Goal: Information Seeking & Learning: Learn about a topic

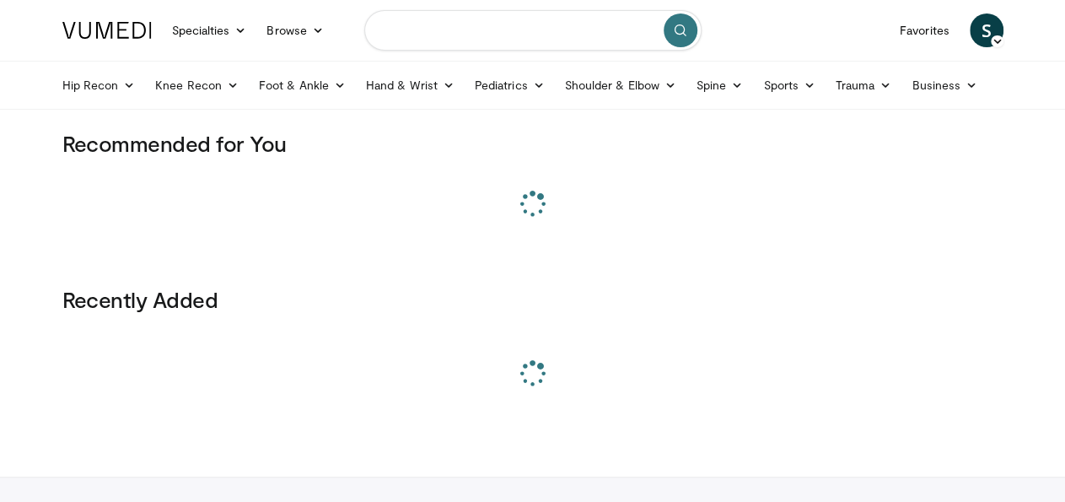
click at [454, 31] on input "Search topics, interventions" at bounding box center [532, 30] width 337 height 40
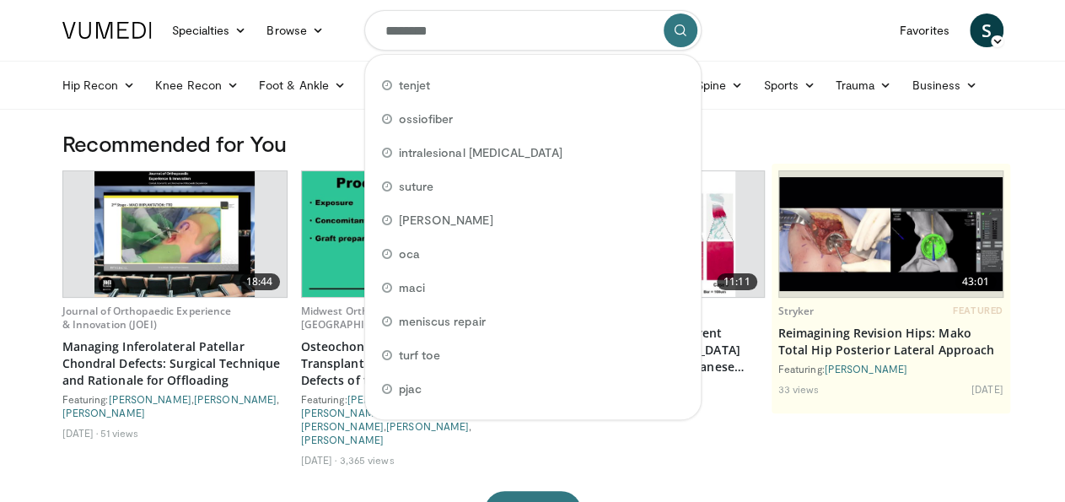
type input "*********"
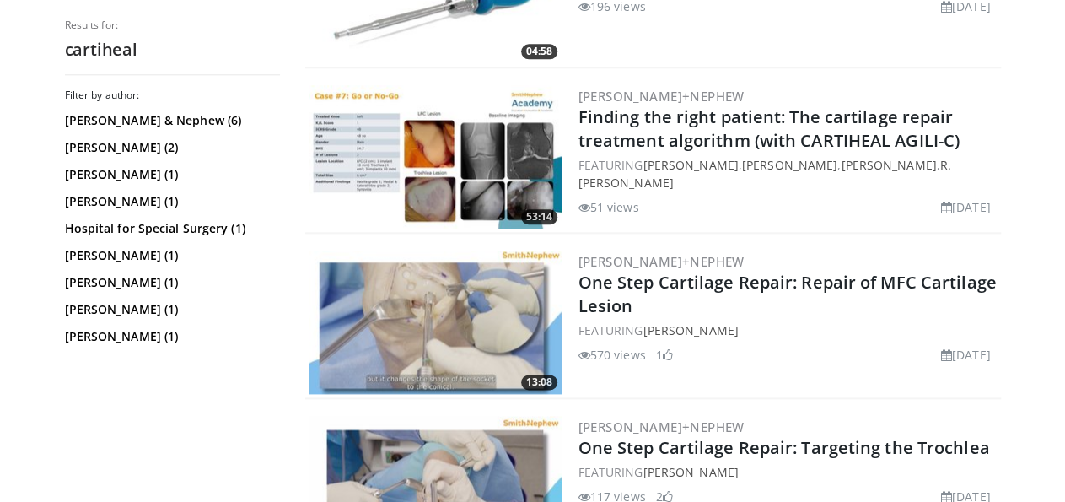
scroll to position [930, 0]
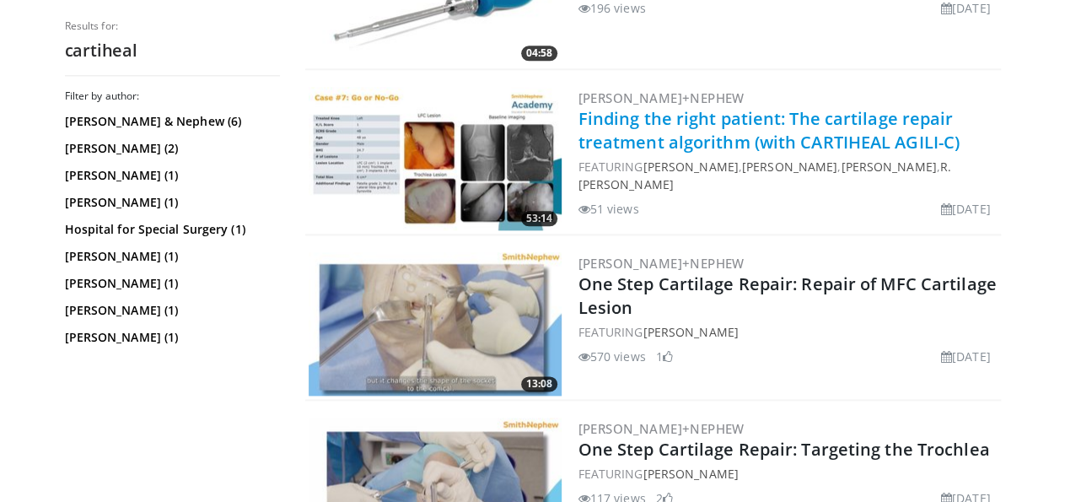
click at [654, 119] on link "Finding the right patient: The cartilage repair treatment algorithm (with CARTI…" at bounding box center [768, 130] width 381 height 46
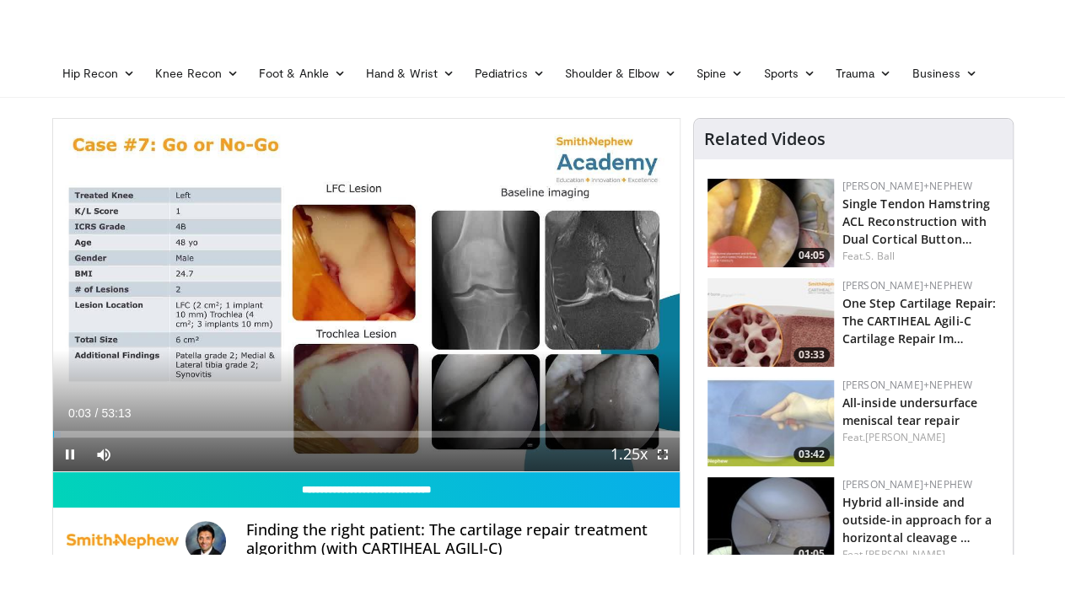
scroll to position [43, 0]
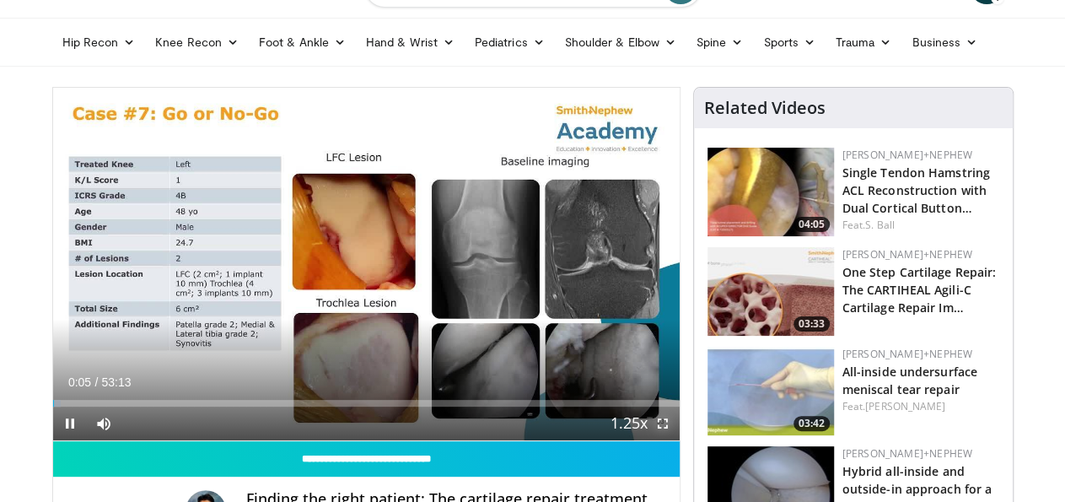
click at [678, 440] on span "Video Player" at bounding box center [663, 423] width 34 height 34
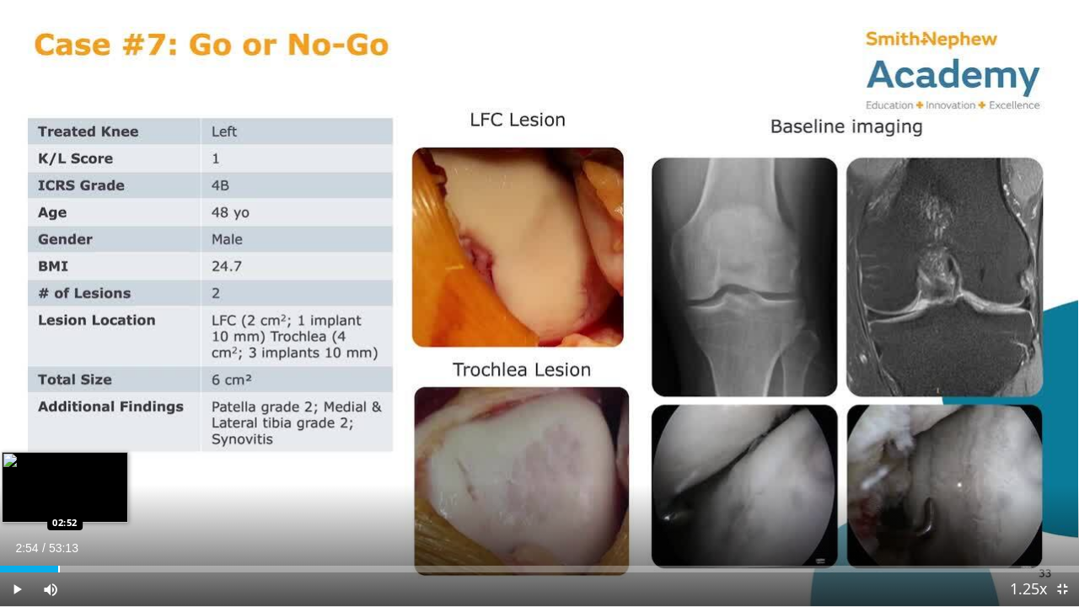
click at [59, 501] on div "Loaded : 1.55% 02:54 02:52" at bounding box center [539, 564] width 1079 height 16
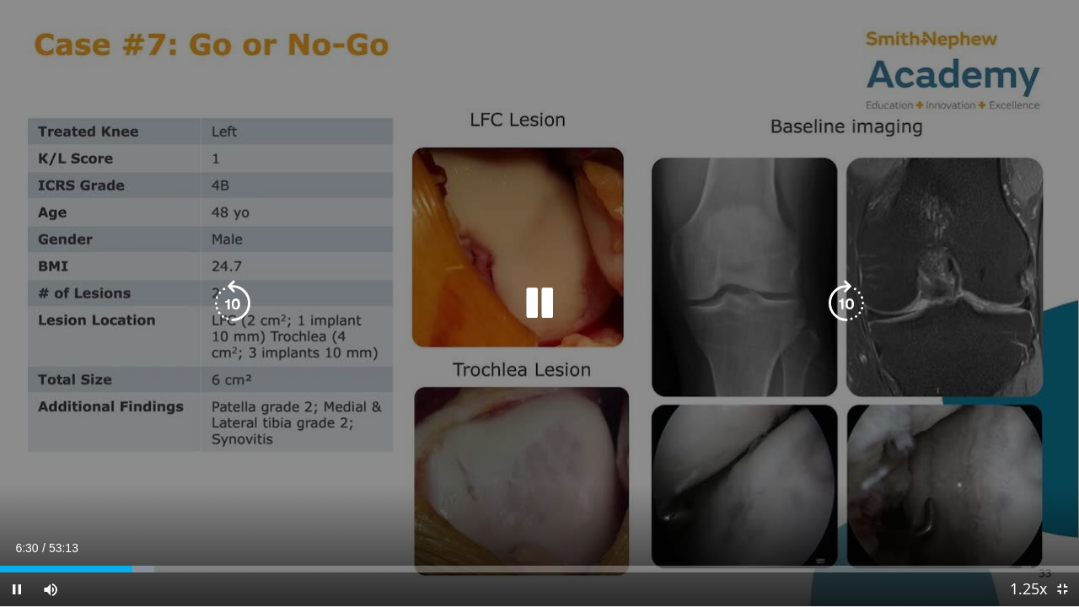
click at [864, 166] on div "10 seconds Tap to unmute" at bounding box center [539, 303] width 1079 height 606
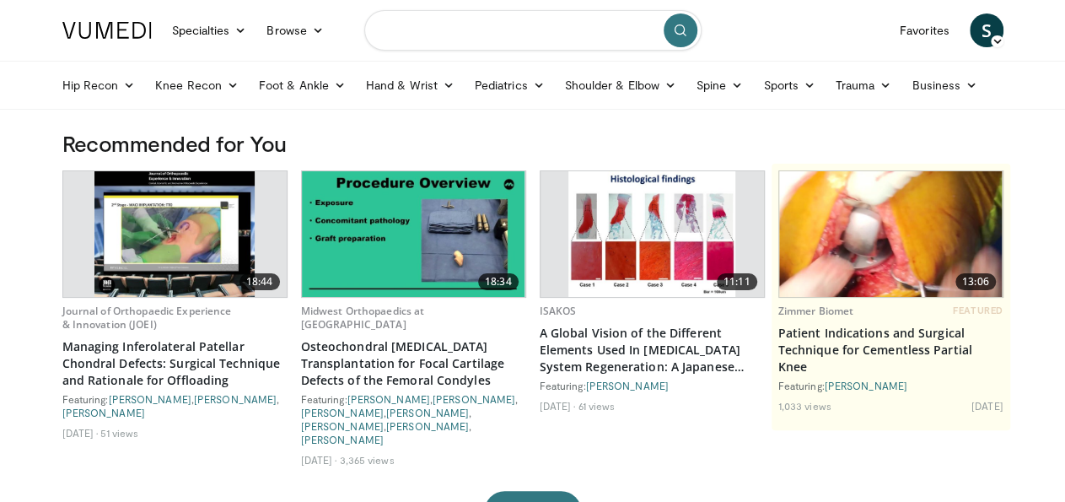
click at [419, 29] on input "Search topics, interventions" at bounding box center [532, 30] width 337 height 40
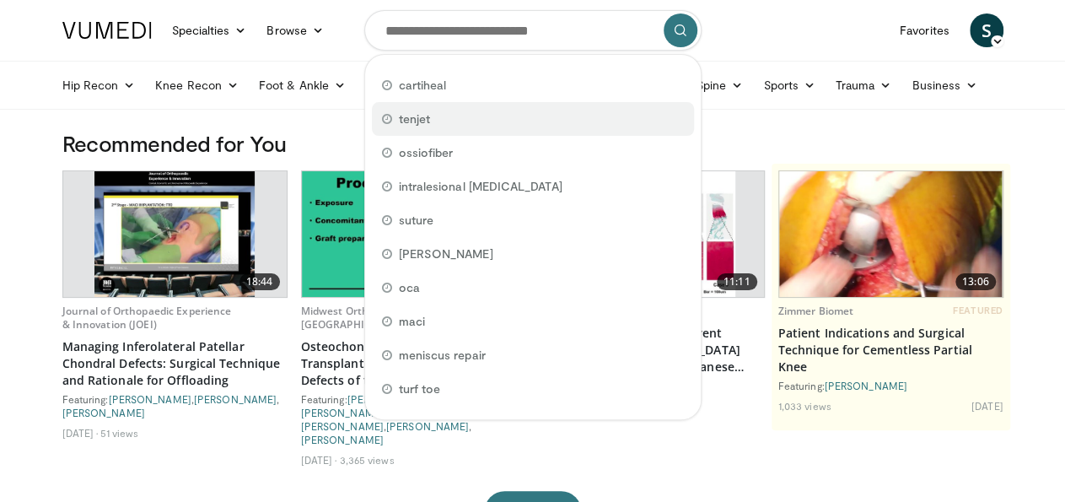
click at [409, 121] on span "tenjet" at bounding box center [414, 118] width 31 height 17
type input "******"
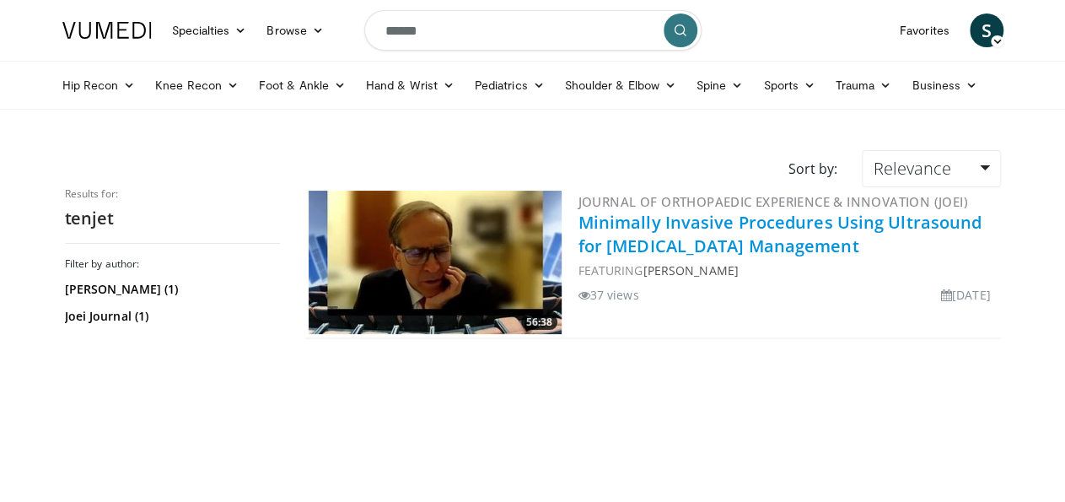
click at [582, 223] on link "Minimally Invasive Procedures Using Ultrasound for Tendinopathy Management" at bounding box center [780, 234] width 404 height 46
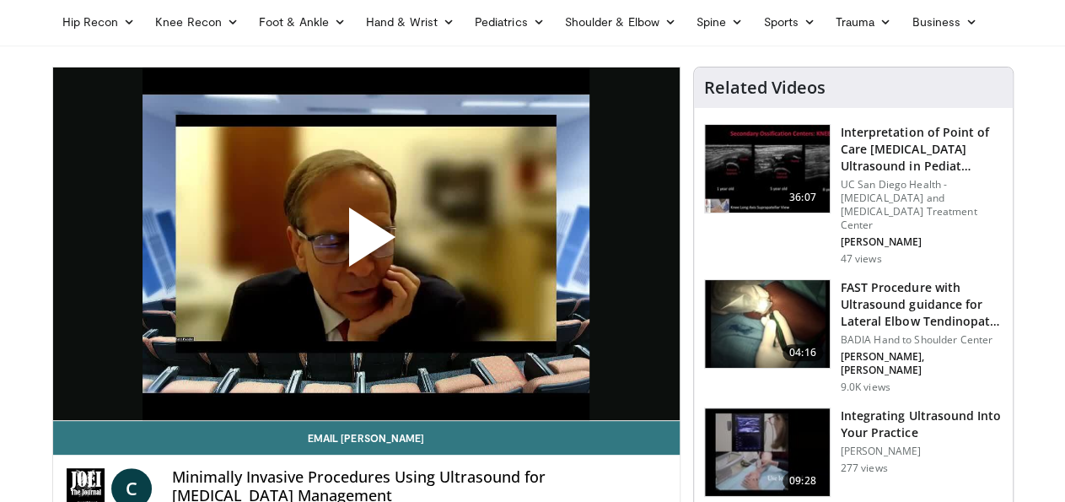
scroll to position [64, 0]
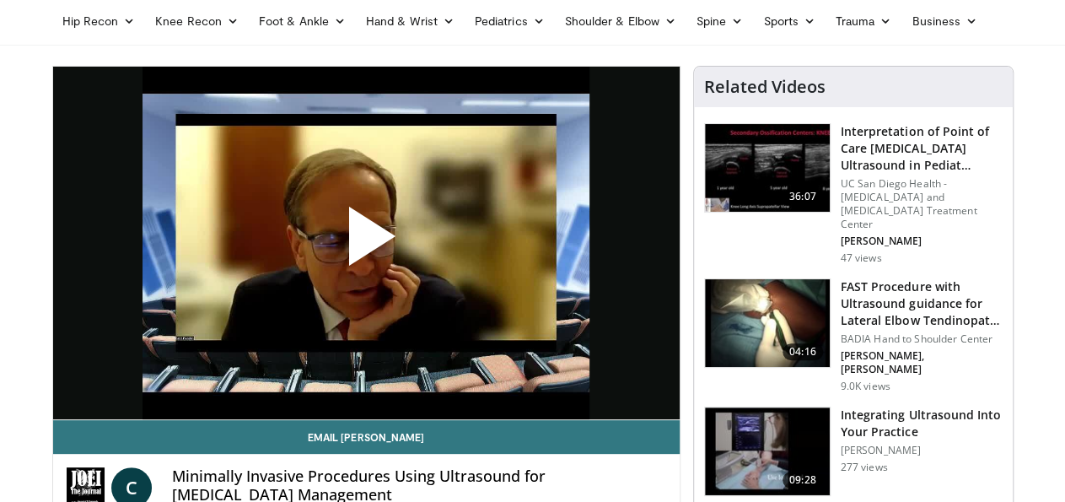
click at [366, 243] on span "Video Player" at bounding box center [366, 243] width 0 height 0
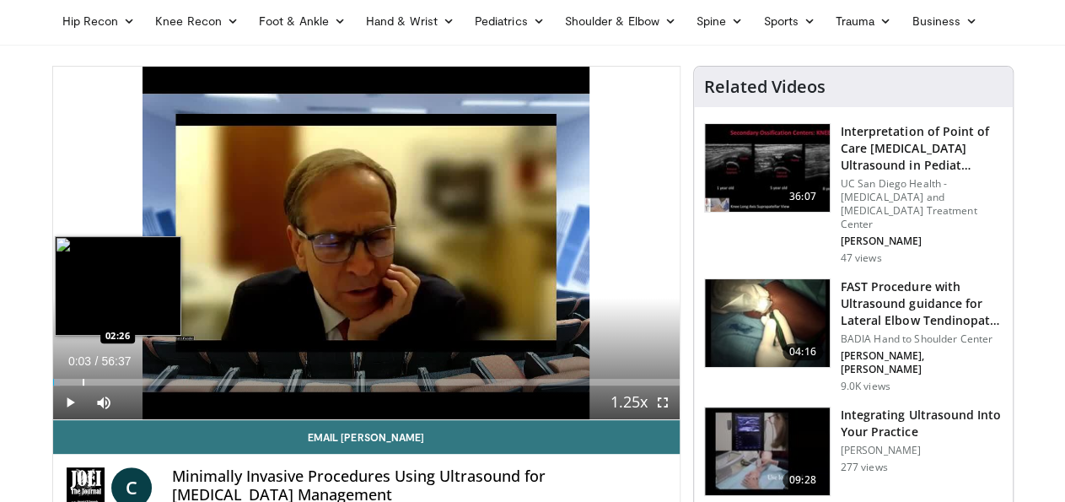
click at [53, 385] on div "Loaded : 1.17% 00:03 02:26" at bounding box center [366, 377] width 626 height 16
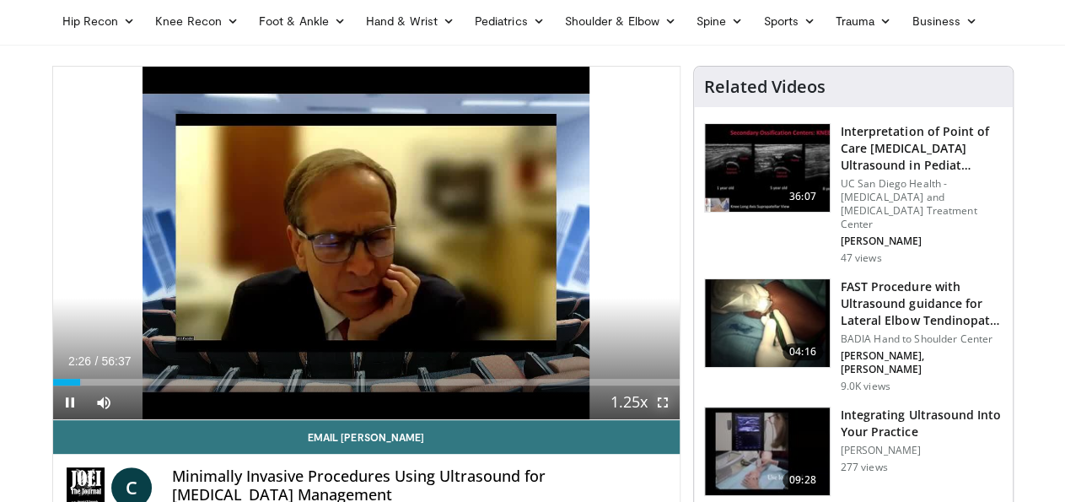
click at [676, 419] on span "Video Player" at bounding box center [663, 402] width 34 height 34
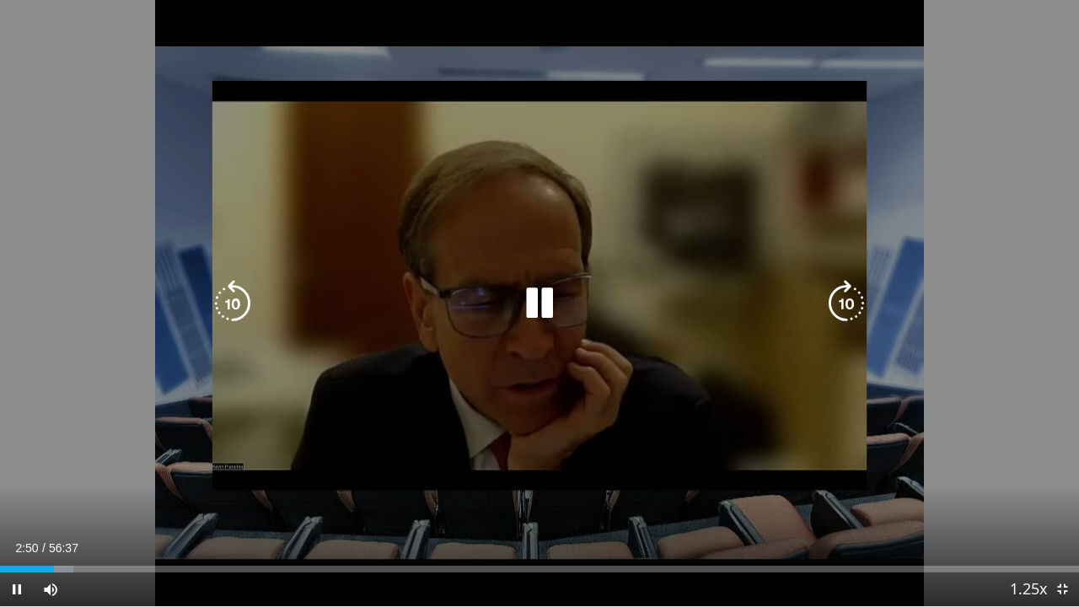
click at [1040, 180] on div "10 seconds Tap to unmute" at bounding box center [539, 303] width 1079 height 606
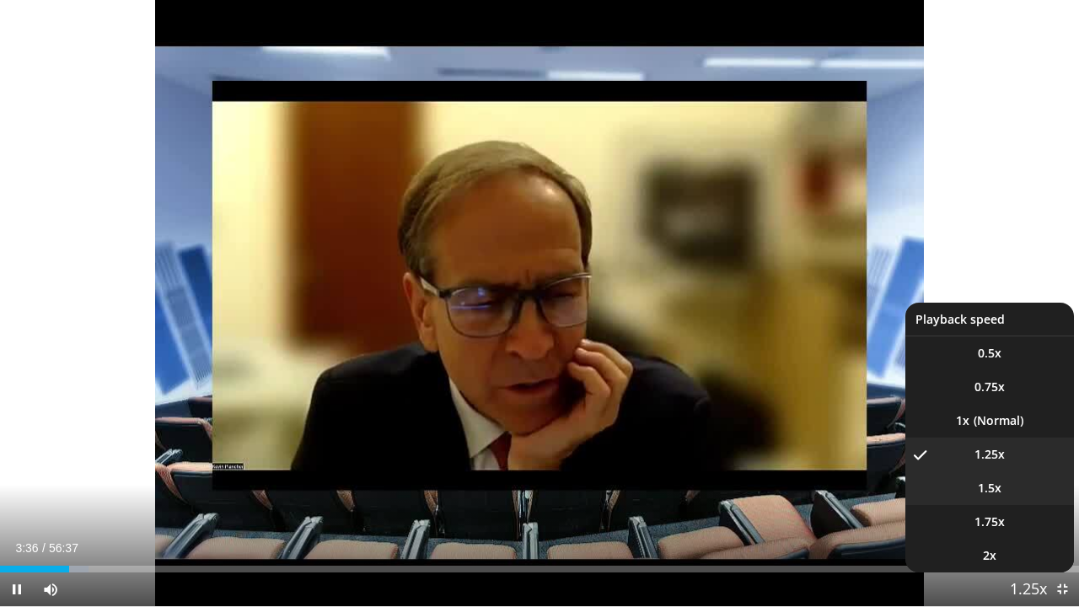
click at [997, 492] on li "1.5x" at bounding box center [990, 488] width 169 height 34
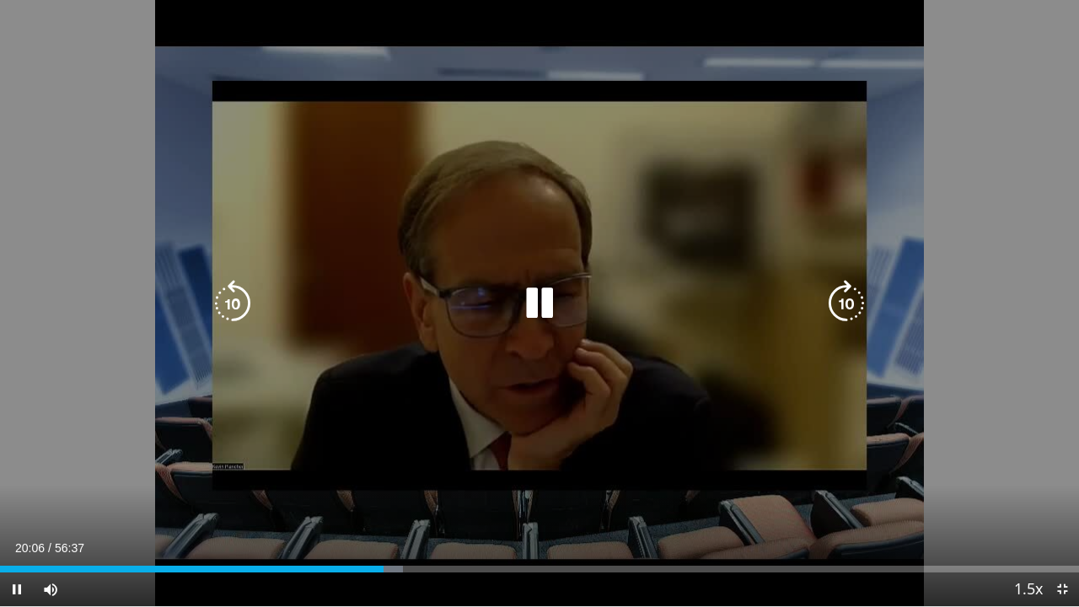
click at [551, 301] on icon "Video Player" at bounding box center [539, 303] width 47 height 47
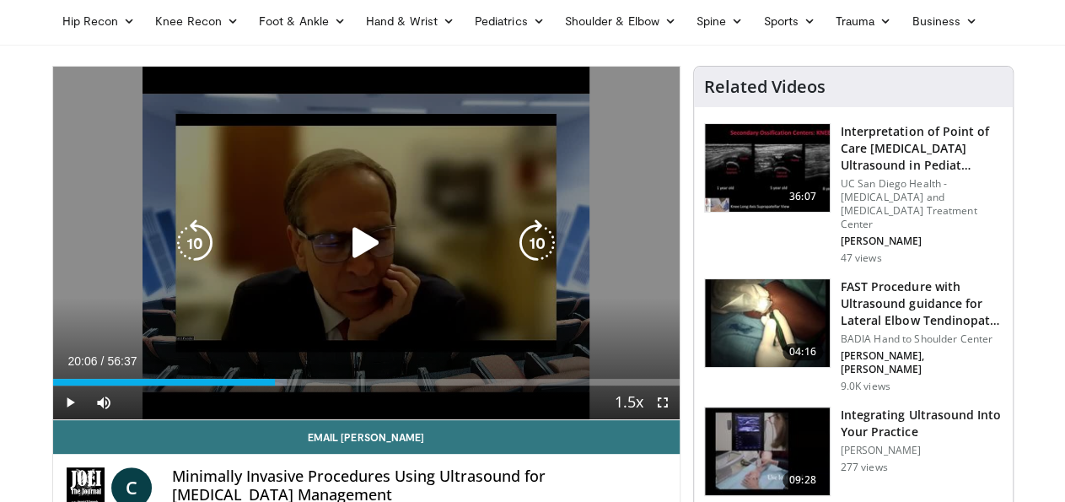
click at [364, 223] on div "10 seconds Tap to unmute" at bounding box center [366, 243] width 626 height 352
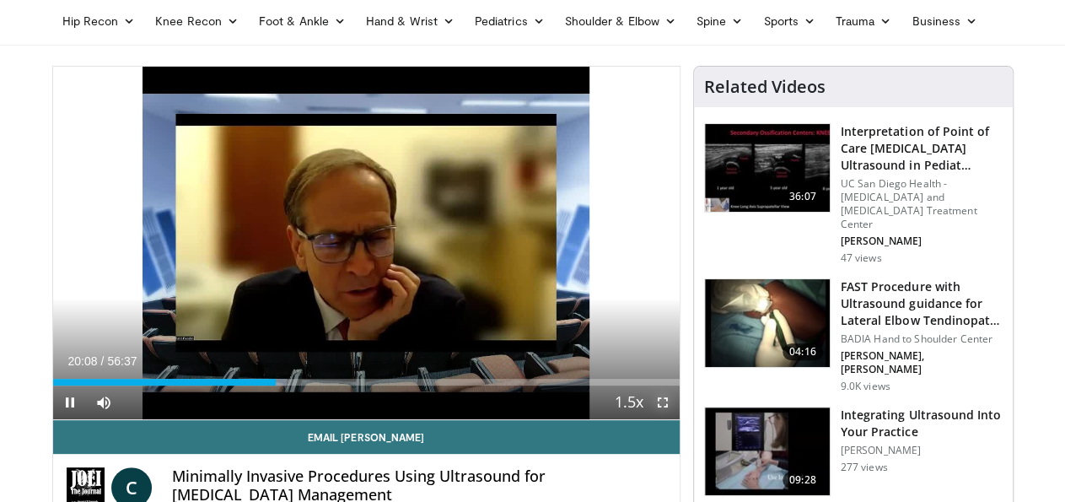
click at [674, 419] on span "Video Player" at bounding box center [663, 402] width 34 height 34
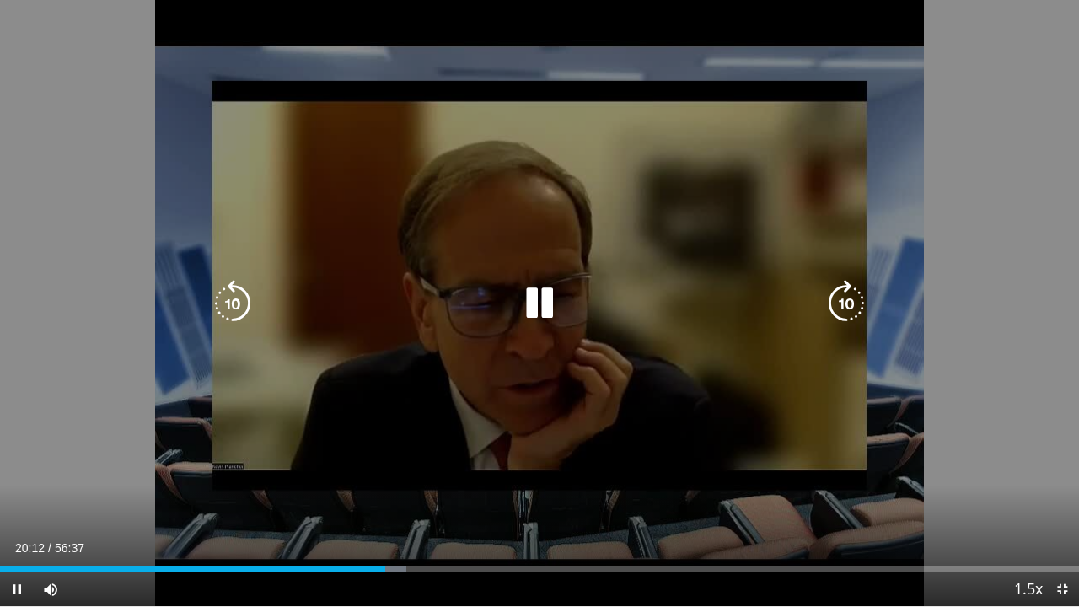
click at [535, 297] on icon "Video Player" at bounding box center [539, 303] width 47 height 47
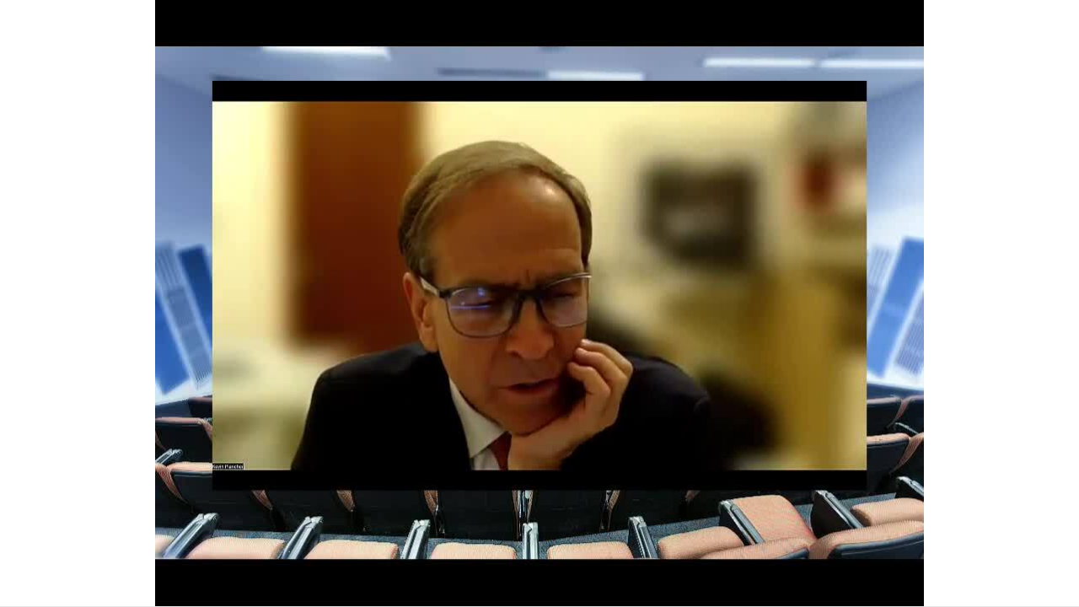
click at [1017, 195] on div "10 seconds Tap to unmute" at bounding box center [539, 303] width 1079 height 606
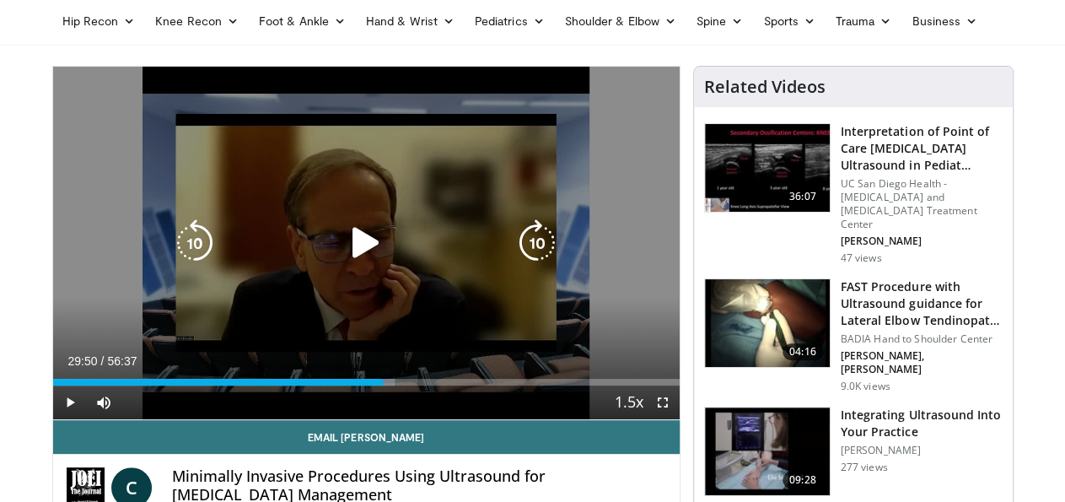
click at [352, 254] on icon "Video Player" at bounding box center [365, 242] width 47 height 47
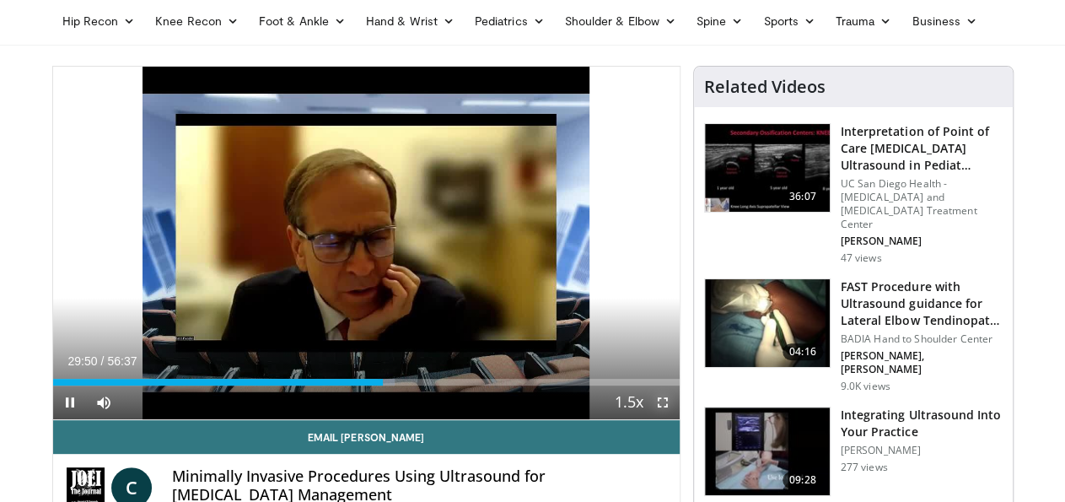
click at [676, 419] on span "Video Player" at bounding box center [663, 402] width 34 height 34
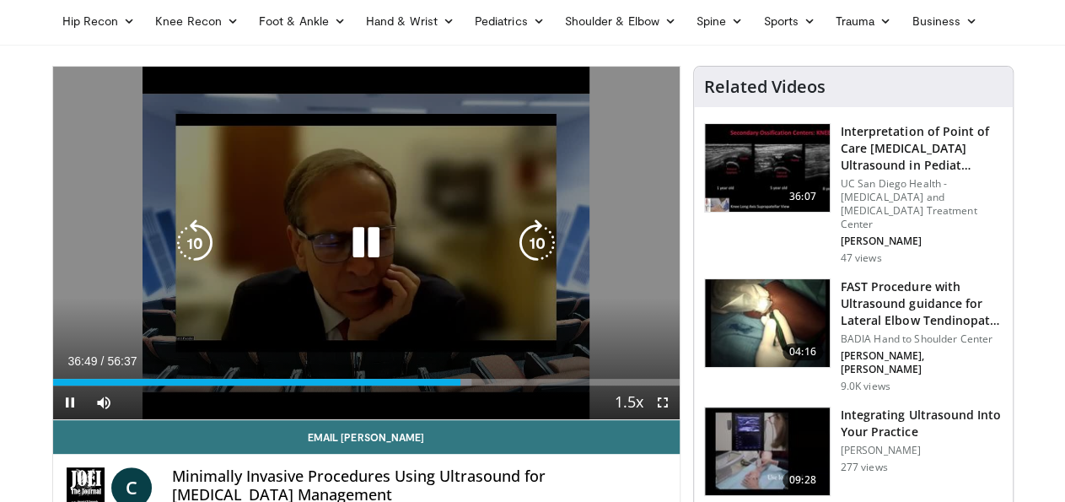
click at [346, 266] on icon "Video Player" at bounding box center [365, 242] width 47 height 47
click at [490, 194] on div "20 seconds Tap to unmute" at bounding box center [366, 243] width 626 height 352
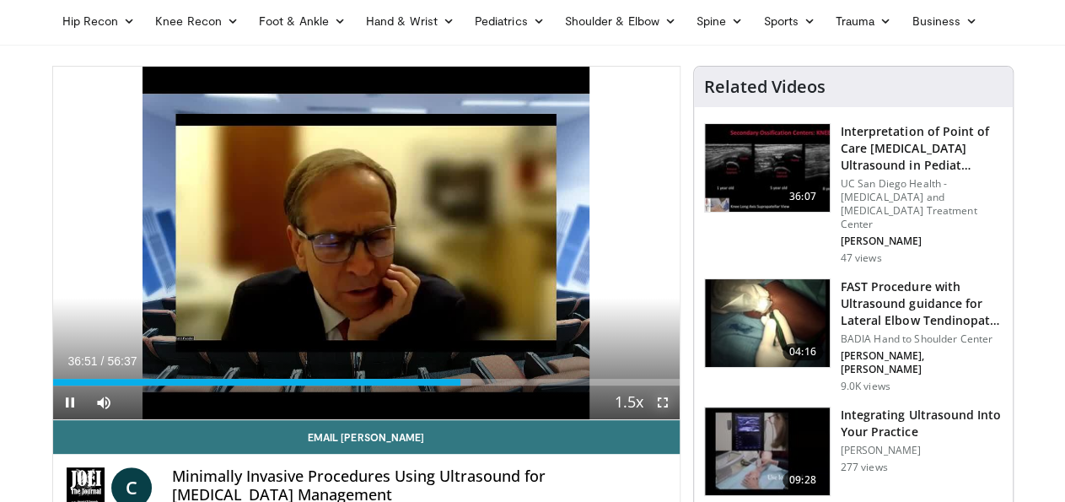
click at [676, 419] on span "Video Player" at bounding box center [663, 402] width 34 height 34
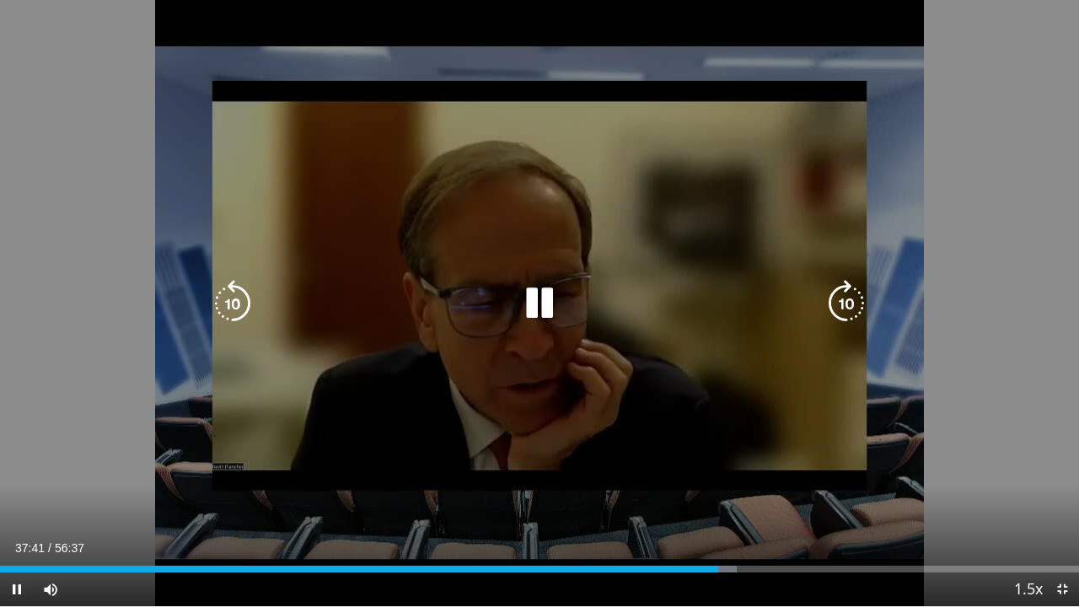
click at [963, 320] on div "20 seconds Tap to unmute" at bounding box center [539, 303] width 1079 height 606
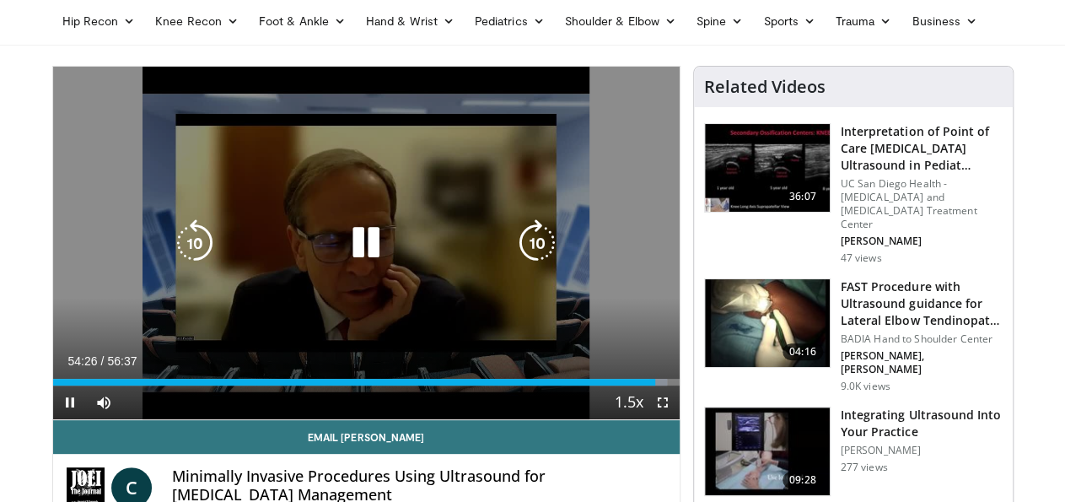
click at [352, 259] on icon "Video Player" at bounding box center [365, 242] width 47 height 47
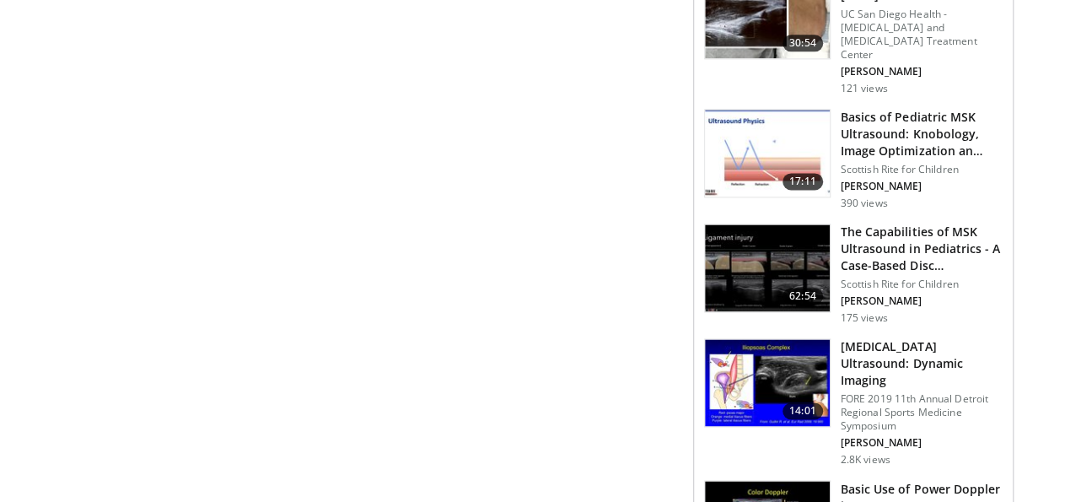
scroll to position [1140, 0]
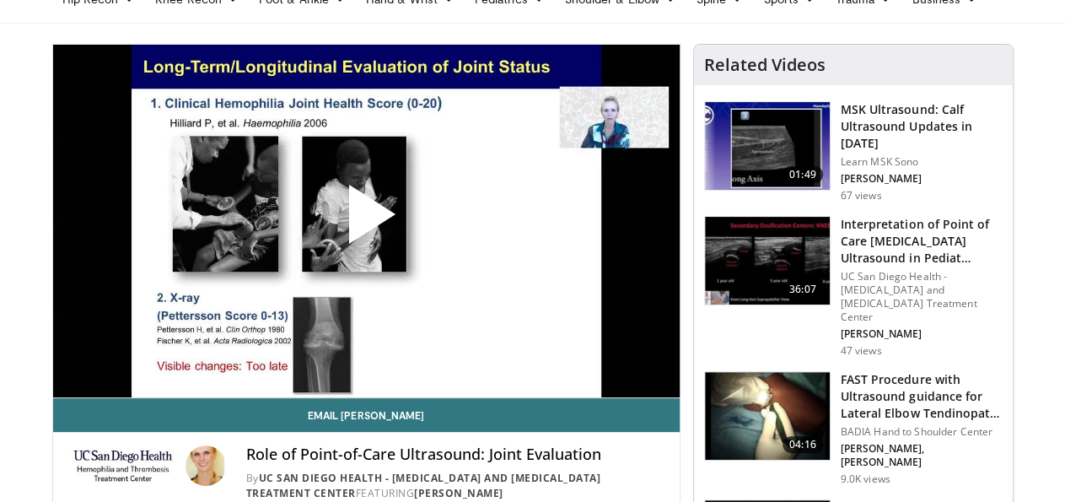
scroll to position [88, 0]
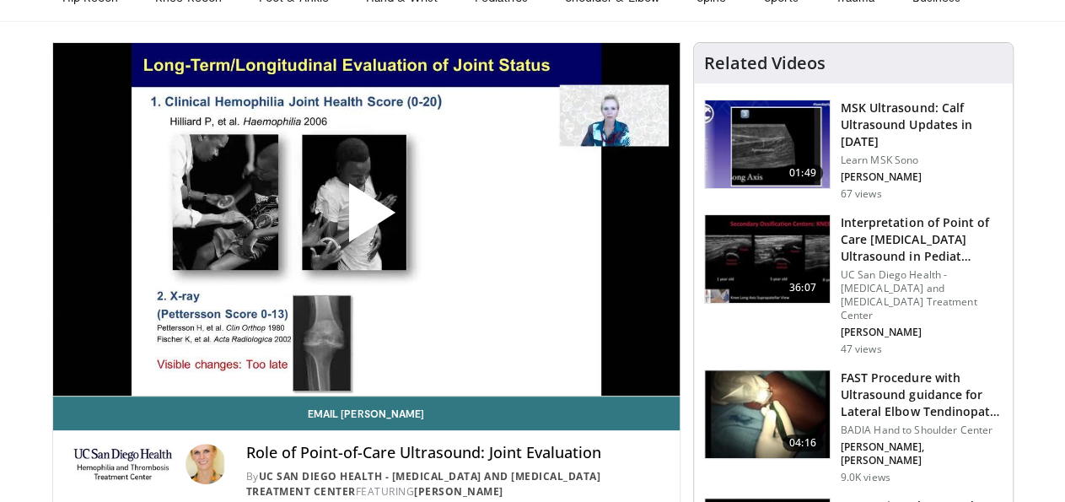
click at [366, 219] on span "Video Player" at bounding box center [366, 219] width 0 height 0
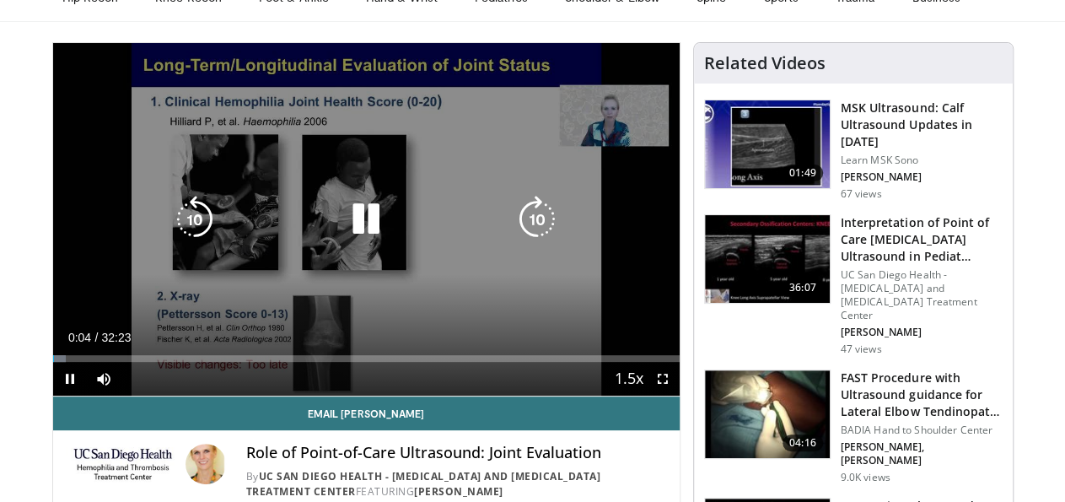
click at [97, 198] on div "10 seconds Tap to unmute" at bounding box center [366, 219] width 626 height 352
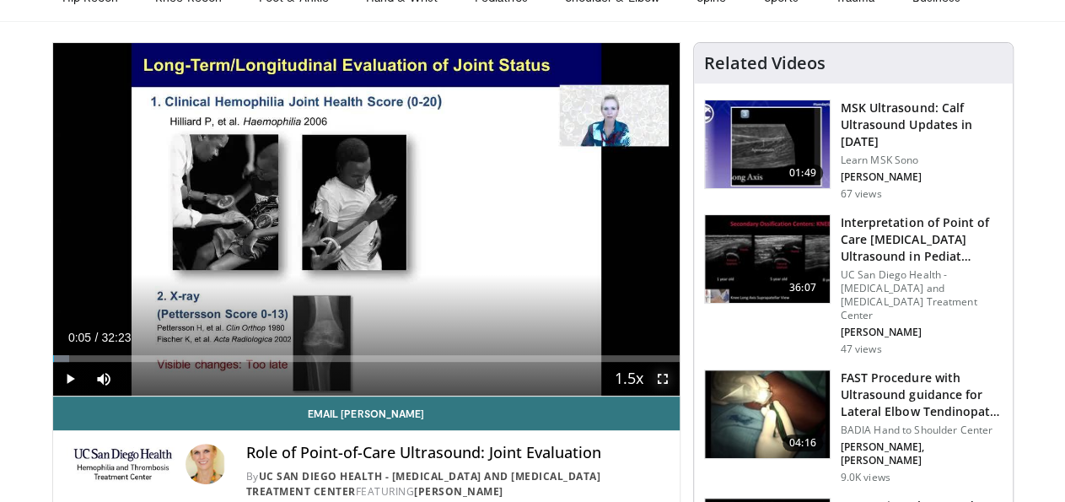
click at [677, 395] on span "Video Player" at bounding box center [663, 379] width 34 height 34
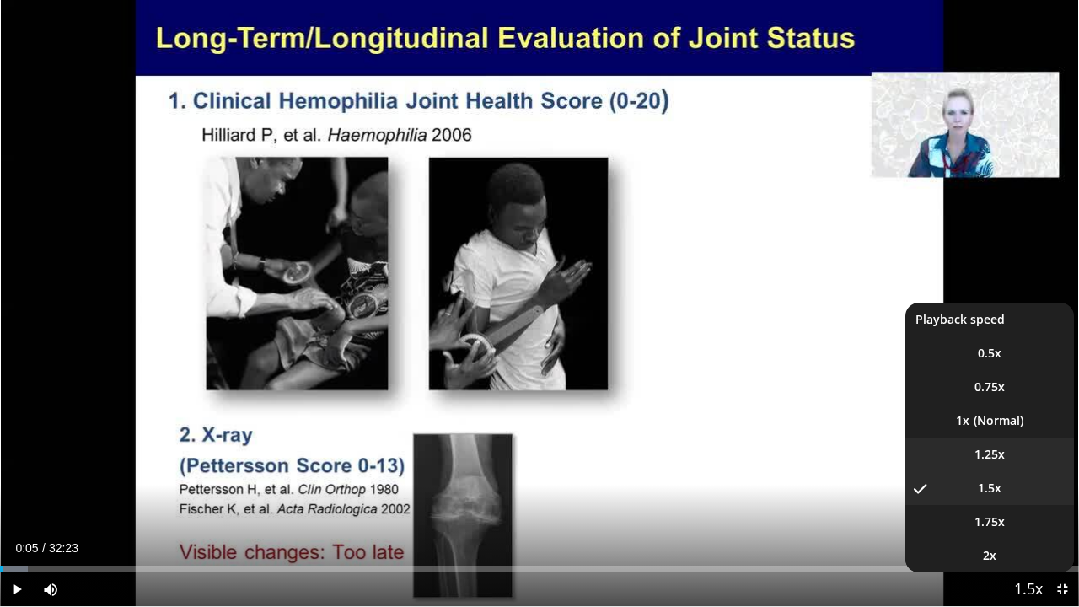
click at [975, 454] on span "1.25x" at bounding box center [990, 454] width 30 height 17
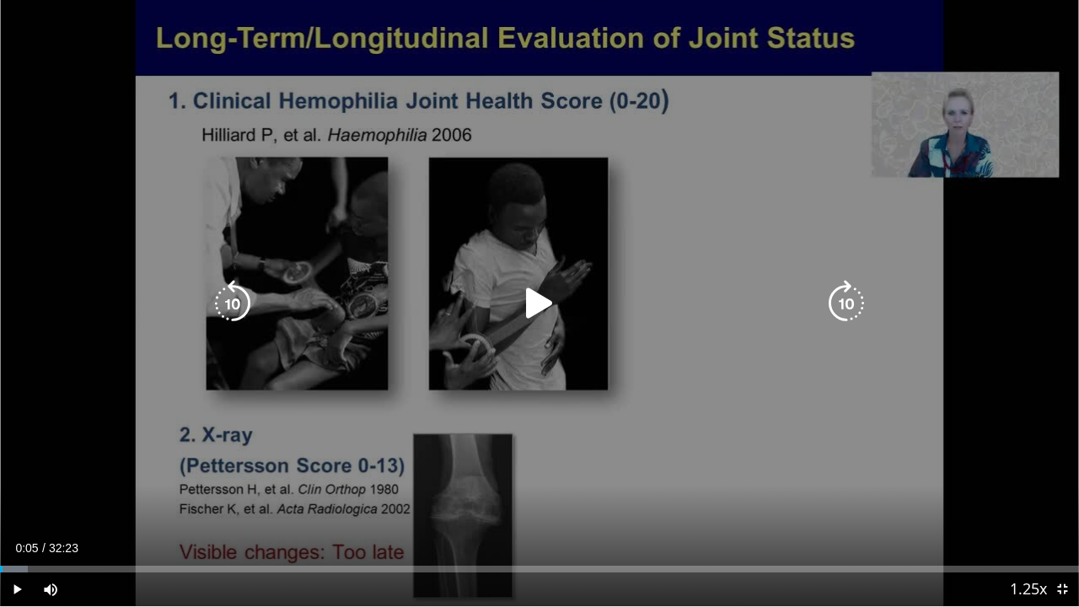
click at [839, 298] on icon "Video Player" at bounding box center [846, 303] width 47 height 47
click at [517, 283] on icon "Video Player" at bounding box center [539, 303] width 47 height 47
click at [545, 296] on icon "Video Player" at bounding box center [539, 303] width 47 height 47
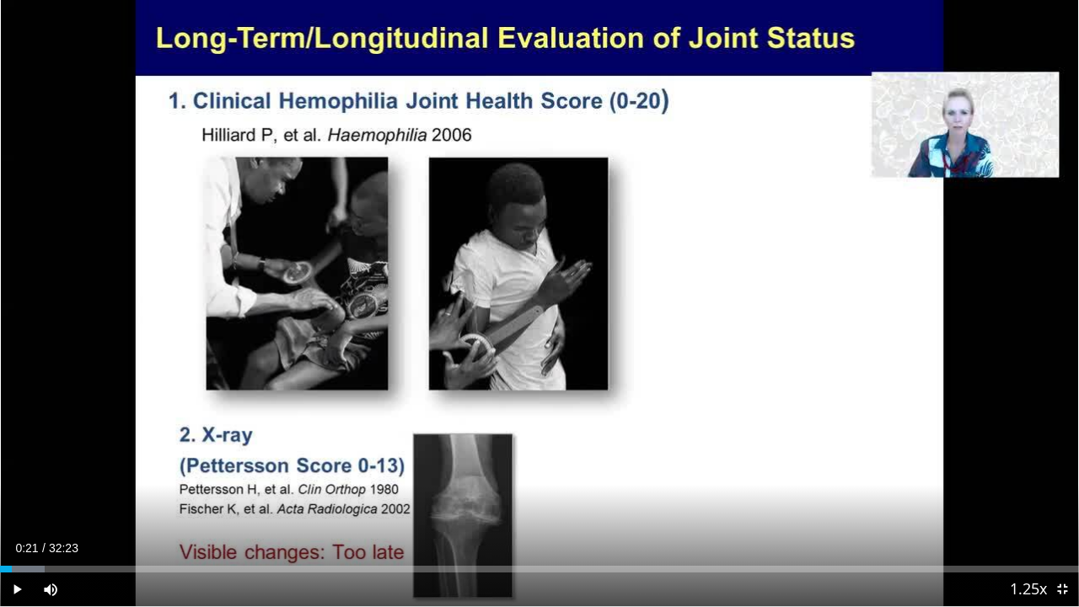
click at [547, 226] on div "10 seconds Tap to unmute" at bounding box center [539, 303] width 1079 height 606
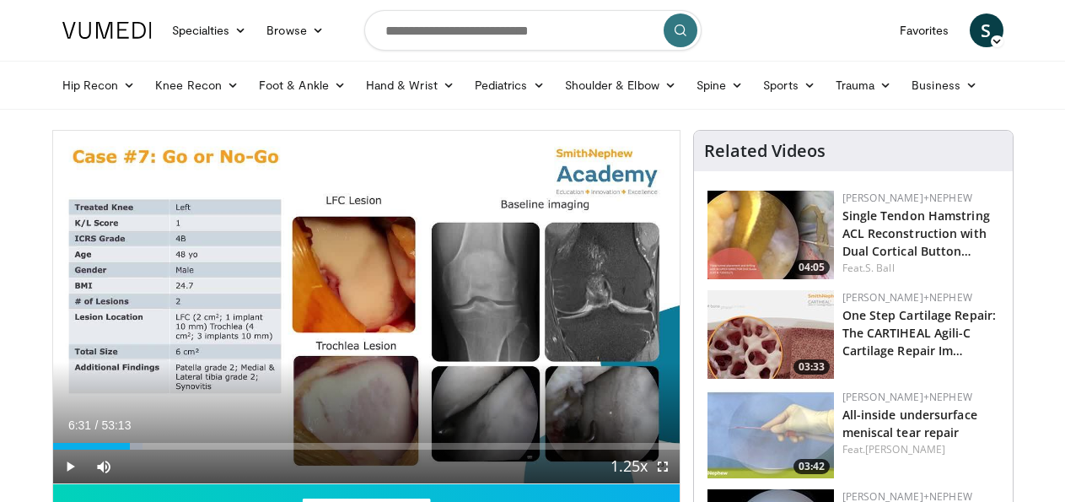
scroll to position [43, 0]
